Goal: Transaction & Acquisition: Purchase product/service

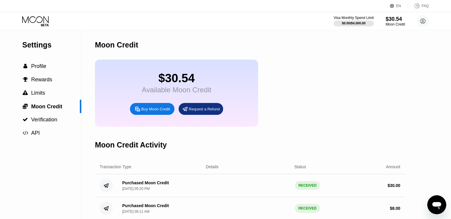
click at [286, 16] on div "Visa Monthly Spend Limit $0.00 / $4,000.00 $30.54 Moon Credit stacie curry stac…" at bounding box center [225, 21] width 451 height 18
click at [37, 15] on div "Visa Monthly Spend Limit $0.00 / $4,000.00 $30.54 Moon Credit stacie curry stac…" at bounding box center [225, 21] width 451 height 18
click at [30, 19] on icon at bounding box center [36, 21] width 28 height 10
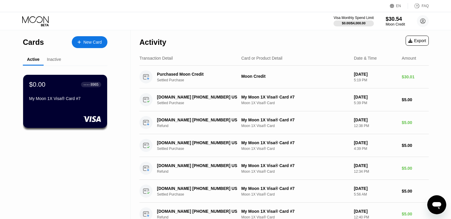
click at [93, 41] on div "New Card" at bounding box center [92, 42] width 18 height 5
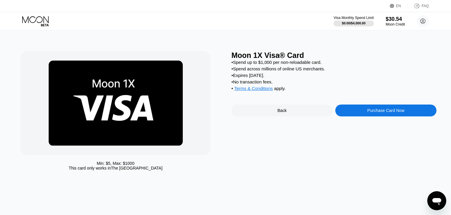
click at [359, 116] on div "Purchase Card Now" at bounding box center [385, 110] width 101 height 12
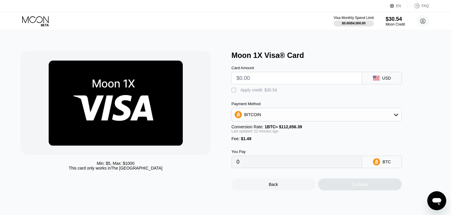
click at [281, 78] on input "text" at bounding box center [297, 78] width 120 height 12
click at [301, 81] on input "text" at bounding box center [297, 78] width 120 height 12
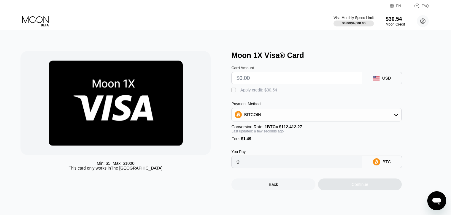
click at [234, 93] on div "" at bounding box center [234, 90] width 6 height 6
click at [251, 83] on input "text" at bounding box center [297, 78] width 120 height 12
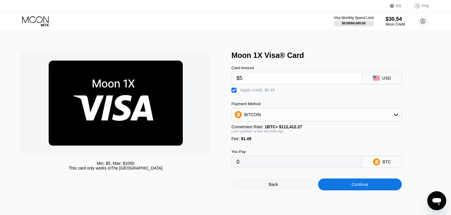
type input "$5"
click at [34, 23] on icon at bounding box center [36, 21] width 28 height 10
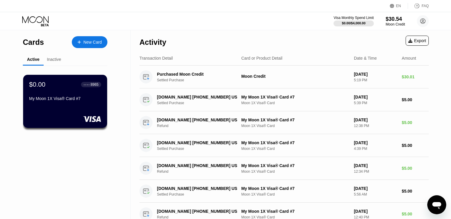
click at [100, 44] on div "New Card" at bounding box center [92, 42] width 18 height 5
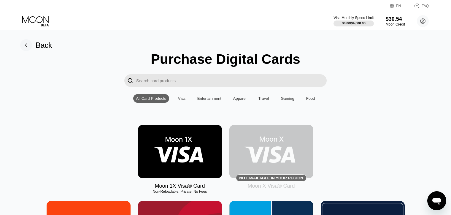
click at [181, 143] on img at bounding box center [180, 151] width 84 height 53
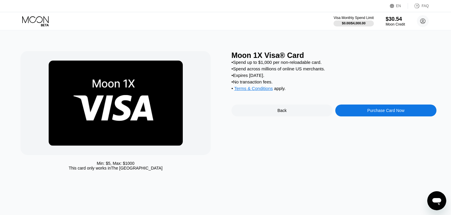
click at [354, 116] on div "Purchase Card Now" at bounding box center [385, 110] width 101 height 12
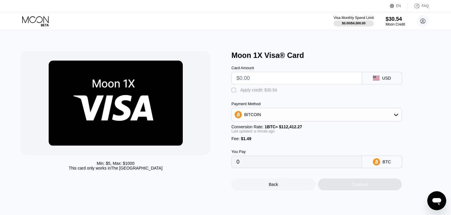
click at [380, 76] on div "USD" at bounding box center [382, 78] width 40 height 12
click at [234, 93] on div "" at bounding box center [234, 90] width 6 height 6
click at [258, 78] on input "text" at bounding box center [297, 78] width 120 height 12
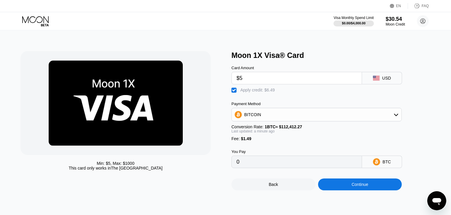
type input "$5"
click at [332, 190] on div "Continue" at bounding box center [360, 184] width 84 height 12
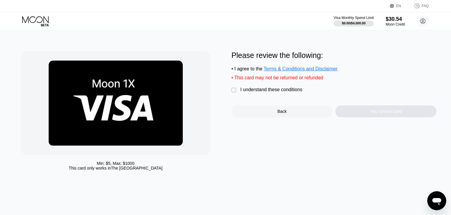
click at [234, 92] on div "" at bounding box center [234, 90] width 6 height 6
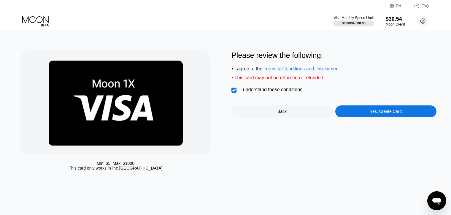
click at [363, 116] on div "Yes, Create Card" at bounding box center [385, 111] width 101 height 12
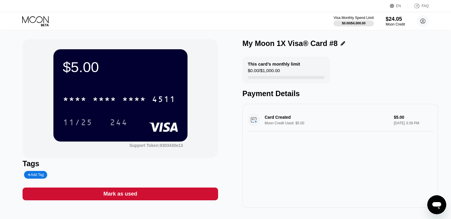
click at [27, 21] on icon at bounding box center [36, 21] width 28 height 10
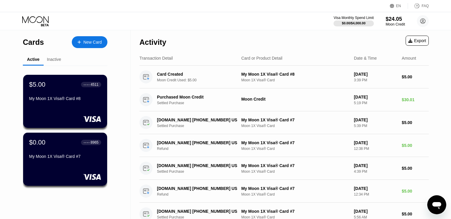
click at [93, 44] on div "New Card" at bounding box center [92, 42] width 18 height 5
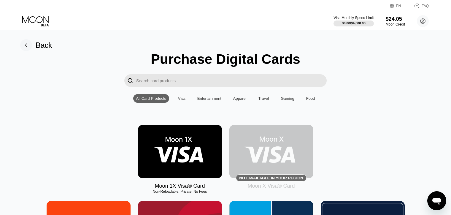
click at [177, 146] on img at bounding box center [180, 151] width 84 height 53
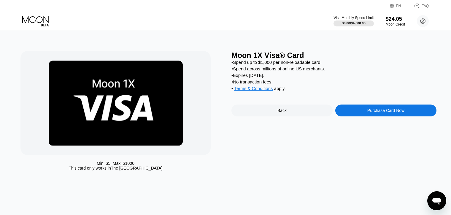
click at [367, 113] on div "Purchase Card Now" at bounding box center [385, 110] width 37 height 5
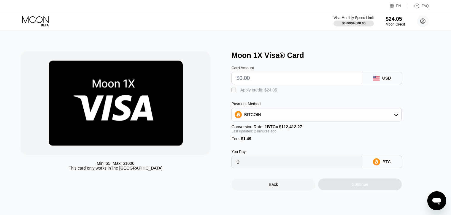
click at [274, 77] on input "text" at bounding box center [297, 78] width 120 height 12
type input "$5"
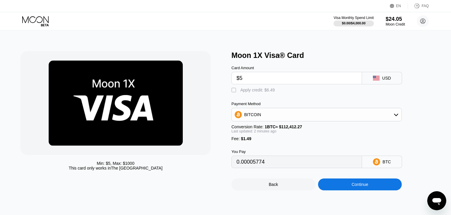
type input "0.00005774"
type input "$5"
click at [236, 92] on div "" at bounding box center [234, 90] width 6 height 6
type input "0"
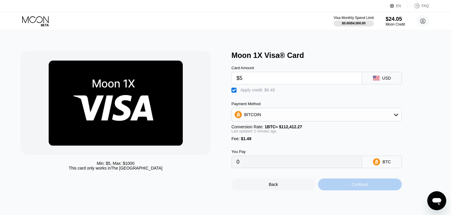
click at [337, 188] on div "Continue" at bounding box center [360, 184] width 84 height 12
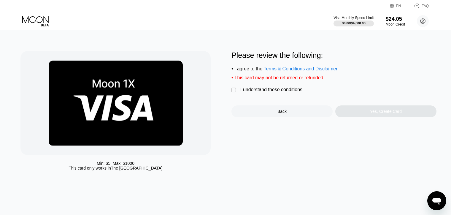
click at [244, 91] on div "I understand these conditions" at bounding box center [271, 89] width 62 height 5
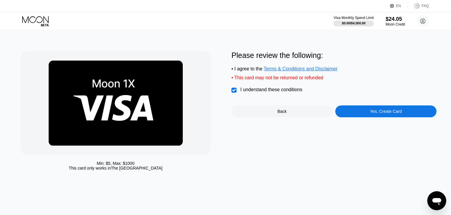
click at [361, 117] on div "Yes, Create Card" at bounding box center [385, 111] width 101 height 12
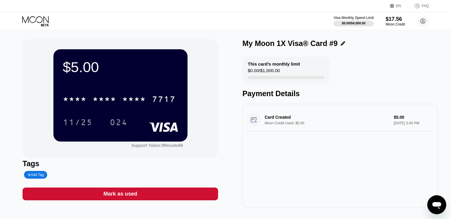
click at [399, 54] on div "My Moon 1X Visa® Card #9 This card’s monthly limit $0.00 / $1,000.00 Payment De…" at bounding box center [340, 123] width 196 height 169
click at [29, 19] on icon at bounding box center [35, 19] width 26 height 7
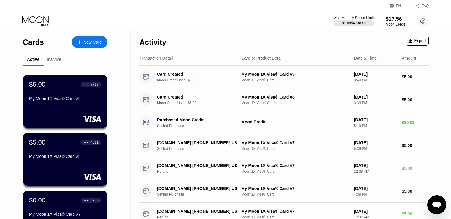
click at [91, 42] on div "New Card" at bounding box center [92, 42] width 18 height 5
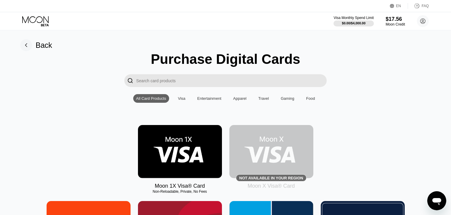
click at [180, 146] on img at bounding box center [180, 151] width 84 height 53
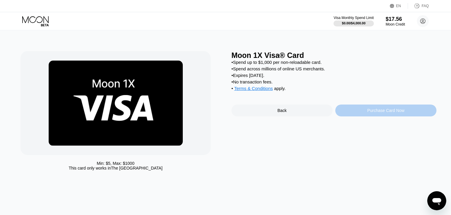
click at [365, 115] on div "Purchase Card Now" at bounding box center [385, 110] width 101 height 12
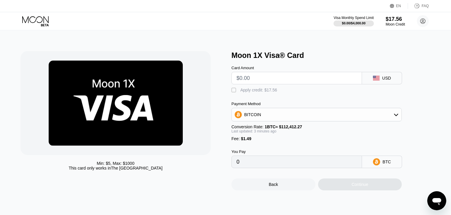
click at [291, 83] on input "text" at bounding box center [297, 78] width 120 height 12
type input "$5"
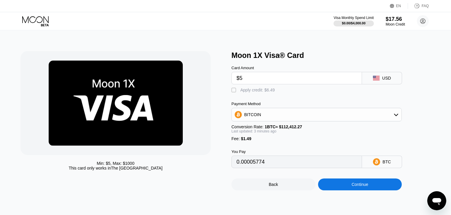
type input "0.00005774"
click at [339, 190] on div "Continue" at bounding box center [360, 184] width 84 height 12
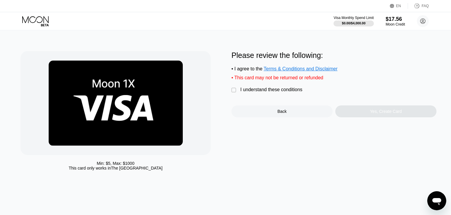
click at [250, 92] on div "I understand these conditions" at bounding box center [271, 89] width 62 height 5
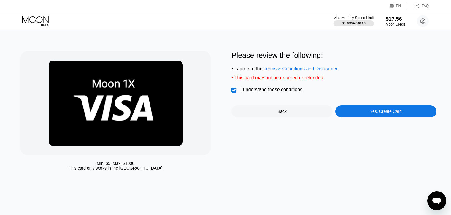
click at [364, 117] on div "Yes, Create Card" at bounding box center [385, 111] width 101 height 12
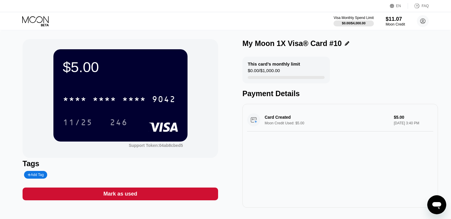
click at [34, 20] on icon at bounding box center [36, 21] width 28 height 10
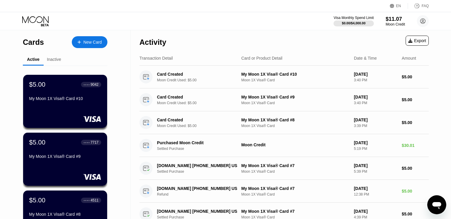
drag, startPoint x: 129, startPoint y: 135, endPoint x: 119, endPoint y: 231, distance: 96.4
click at [119, 215] on html "EN Language Select an item Save FAQ Visa Monthly Spend Limit $0.00 / $4,000.00 …" at bounding box center [225, 109] width 451 height 219
click at [99, 43] on div "New Card" at bounding box center [92, 42] width 18 height 5
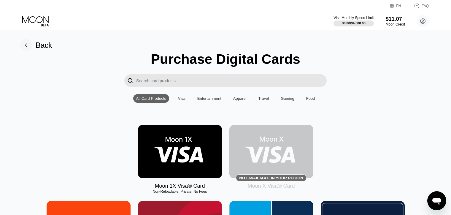
click at [159, 156] on img at bounding box center [180, 151] width 84 height 53
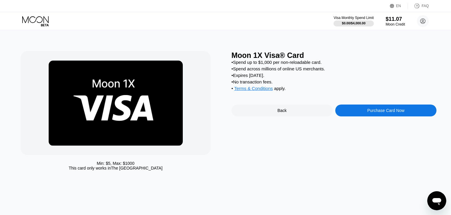
click at [378, 113] on div "Purchase Card Now" at bounding box center [385, 110] width 37 height 5
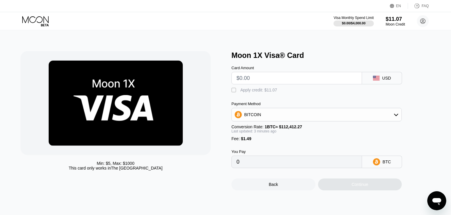
click at [283, 83] on input "text" at bounding box center [297, 78] width 120 height 12
type input "$5"
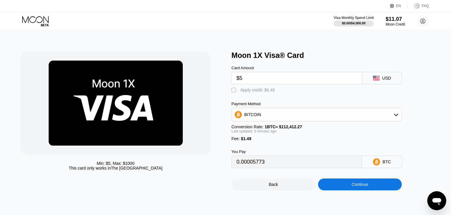
type input "0.00005773"
type input "$5"
click at [235, 93] on div "" at bounding box center [234, 90] width 6 height 6
type input "0"
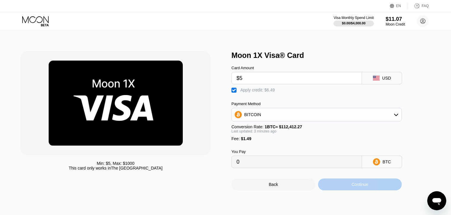
click at [353, 187] on div "Continue" at bounding box center [360, 184] width 17 height 5
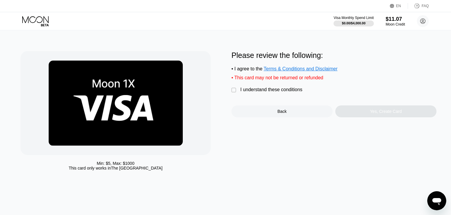
click at [247, 90] on div "Please review the following: • I agree to the Terms & Conditions and Disclaimer…" at bounding box center [333, 84] width 205 height 66
click at [264, 92] on div "I understand these conditions" at bounding box center [271, 89] width 62 height 5
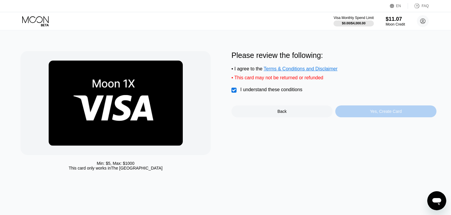
click at [356, 112] on div "Yes, Create Card" at bounding box center [385, 111] width 101 height 12
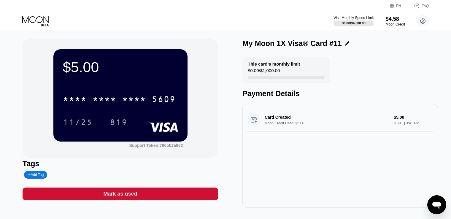
click at [227, 46] on div "$5.00 * * * * * * * * * * * * 5609 11/25 819 Support Token: 7865b2a962 Tags Add…" at bounding box center [226, 123] width 406 height 169
click at [44, 21] on icon at bounding box center [36, 21] width 28 height 10
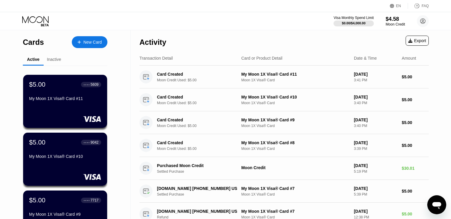
click at [215, 21] on div "Visa Monthly Spend Limit $0.00 / $4,000.00 $4.58 Moon Credit [PERSON_NAME] [EMA…" at bounding box center [225, 21] width 451 height 18
click at [214, 22] on div "Visa Monthly Spend Limit $0.00 / $4,000.00 $4.58 Moon Credit [PERSON_NAME] [EMA…" at bounding box center [225, 21] width 451 height 18
